Goal: Task Accomplishment & Management: Use online tool/utility

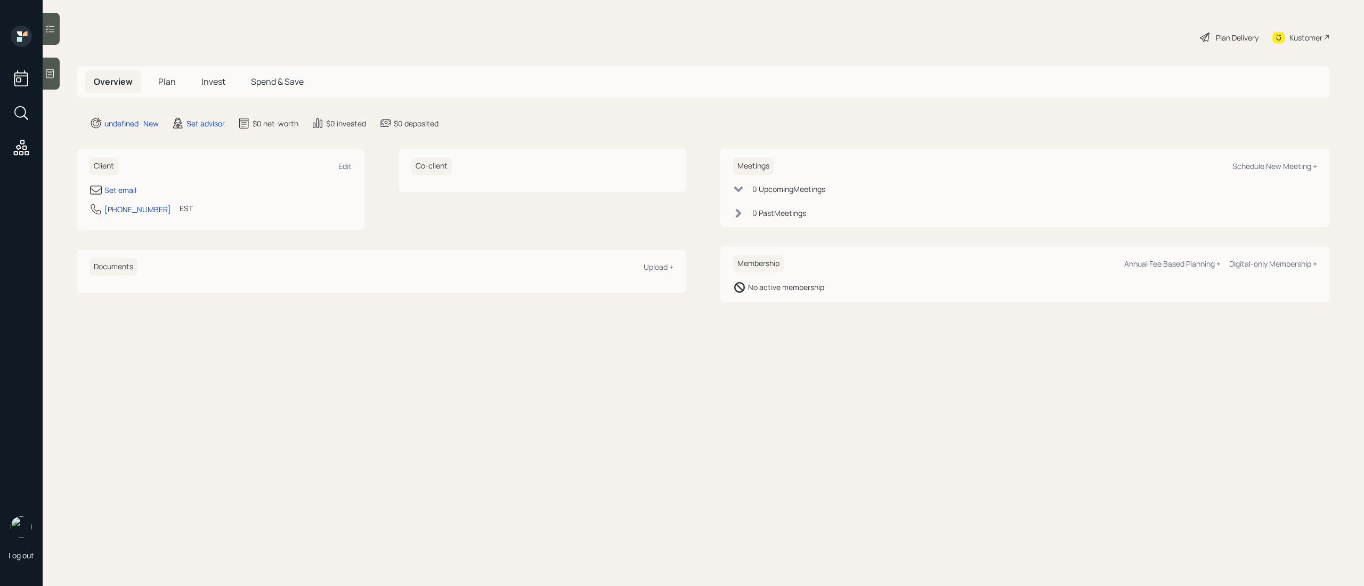
click at [51, 66] on div at bounding box center [51, 74] width 17 height 32
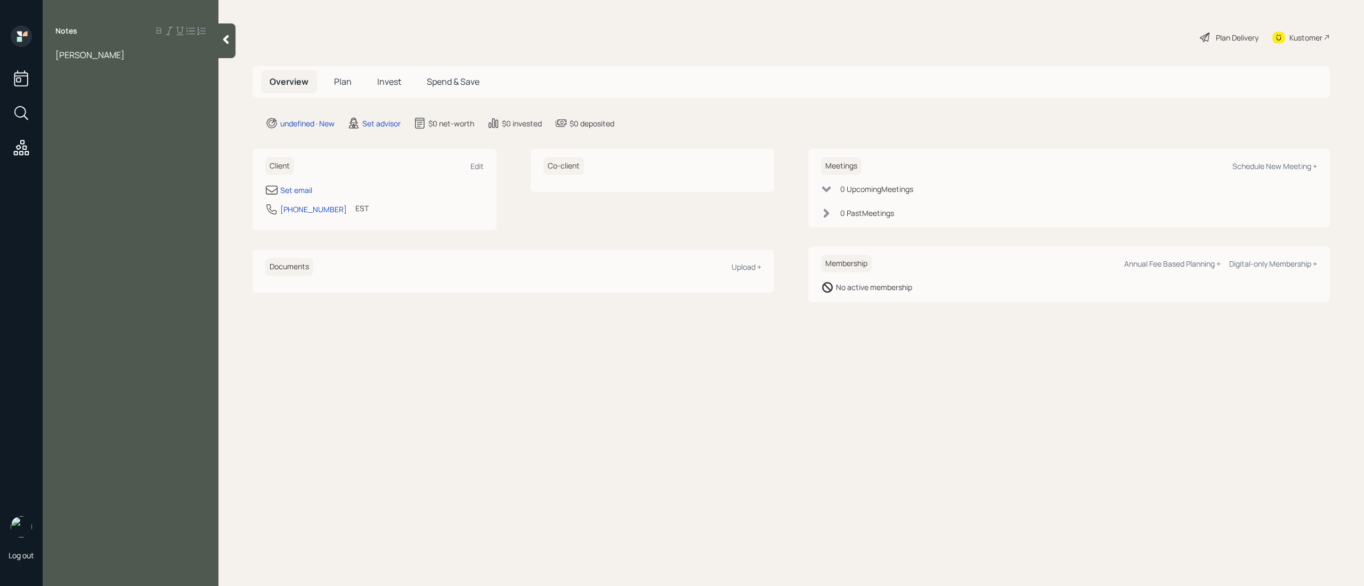
click at [121, 56] on div "[PERSON_NAME]" at bounding box center [130, 55] width 150 height 12
